Goal: Information Seeking & Learning: Check status

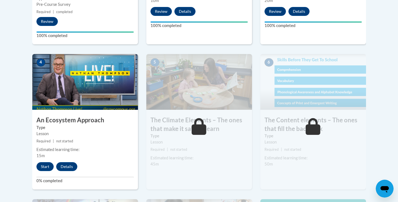
scroll to position [309, 0]
